Goal: Find contact information: Find contact information

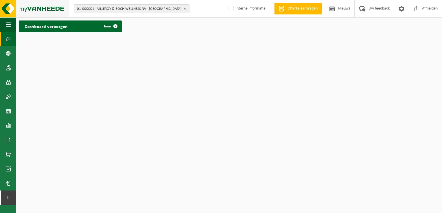
drag, startPoint x: 7, startPoint y: 22, endPoint x: 18, endPoint y: 16, distance: 11.9
click at [8, 21] on span "button" at bounding box center [8, 24] width 5 height 14
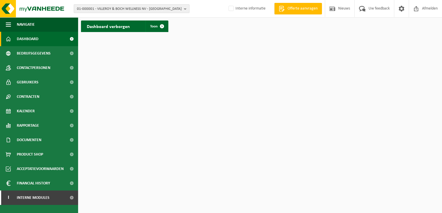
click at [186, 8] on b "button" at bounding box center [186, 9] width 5 height 8
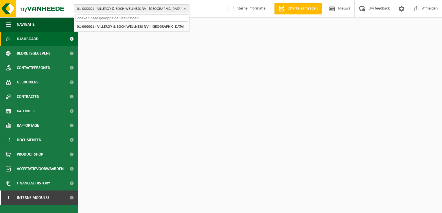
click at [170, 17] on input "text" at bounding box center [131, 17] width 113 height 7
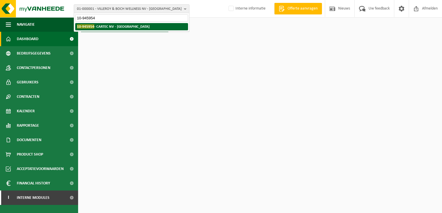
type input "10-945954"
click at [135, 27] on strong "10-945954 - CARTEC NV - VLEZENBEEK" at bounding box center [113, 26] width 73 height 4
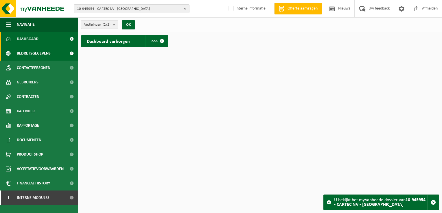
click at [36, 54] on span "Bedrijfsgegevens" at bounding box center [34, 53] width 34 height 14
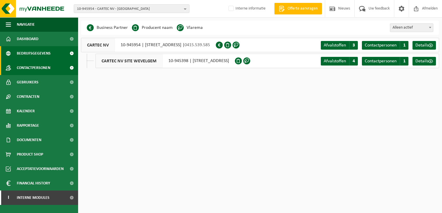
click at [26, 67] on span "Contactpersonen" at bounding box center [34, 68] width 34 height 14
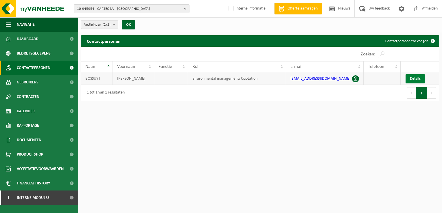
click at [416, 78] on span "Details" at bounding box center [415, 79] width 11 height 4
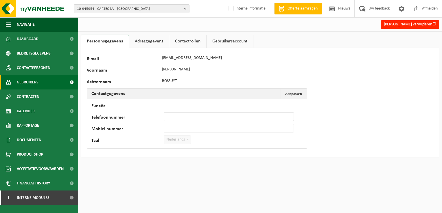
click at [34, 82] on span "Gebruikers" at bounding box center [28, 82] width 22 height 14
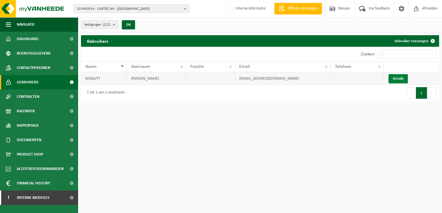
click at [401, 78] on link "Details" at bounding box center [397, 78] width 19 height 9
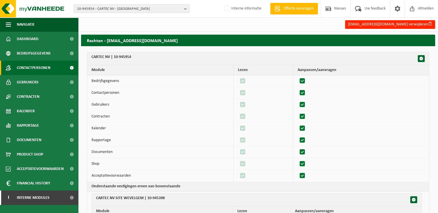
click at [35, 64] on span "Contactpersonen" at bounding box center [34, 68] width 34 height 14
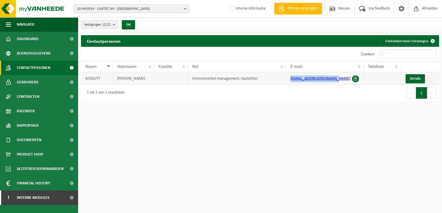
drag, startPoint x: 335, startPoint y: 78, endPoint x: 288, endPoint y: 79, distance: 46.6
click at [288, 79] on td "[EMAIL_ADDRESS][DOMAIN_NAME]" at bounding box center [325, 78] width 78 height 13
drag, startPoint x: 288, startPoint y: 79, endPoint x: 312, endPoint y: 78, distance: 24.0
copy link "[EMAIL_ADDRESS][DOMAIN_NAME]"
